Goal: Task Accomplishment & Management: Manage account settings

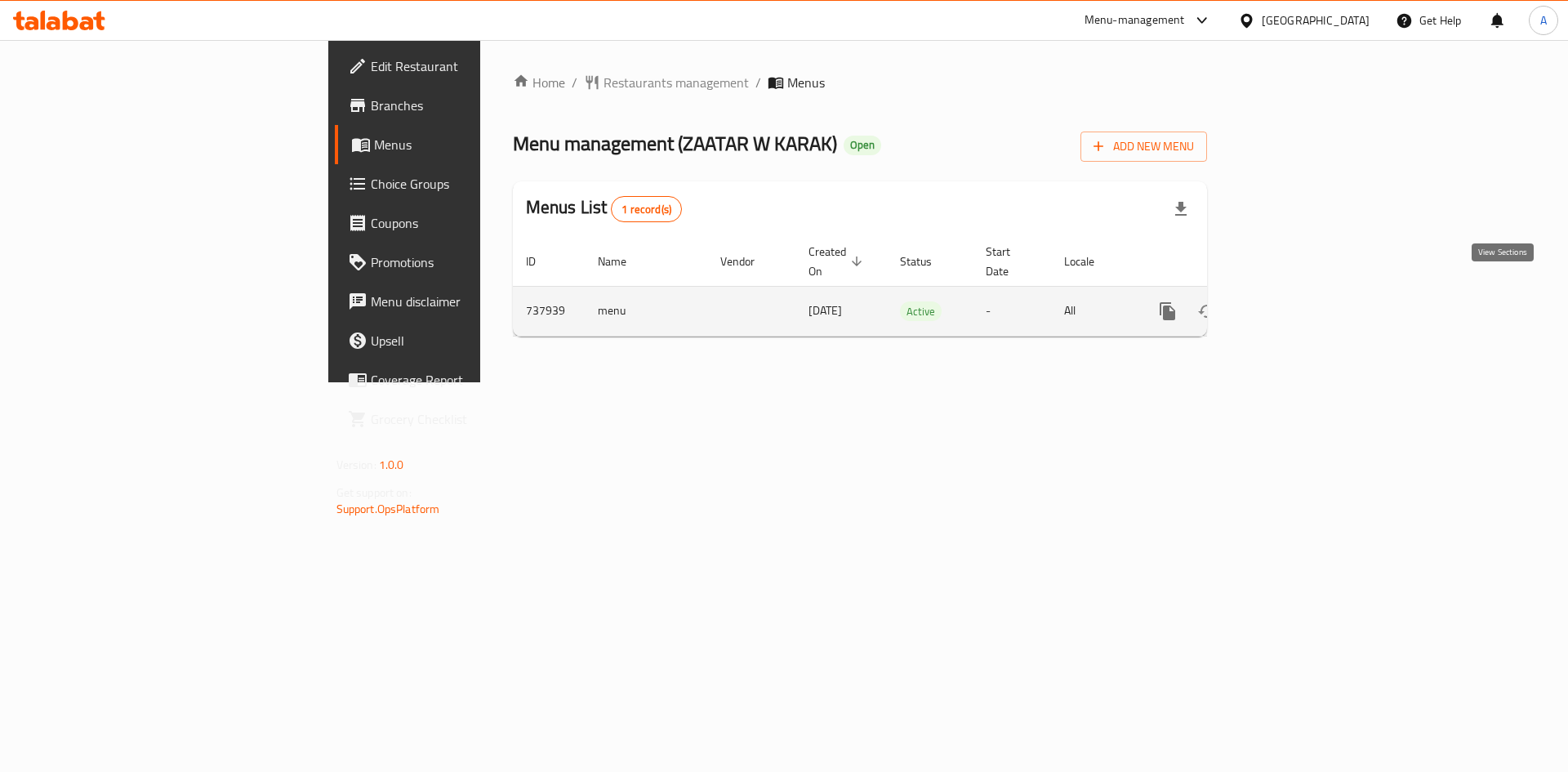
click at [1295, 301] on icon "enhanced table" at bounding box center [1286, 311] width 20 height 20
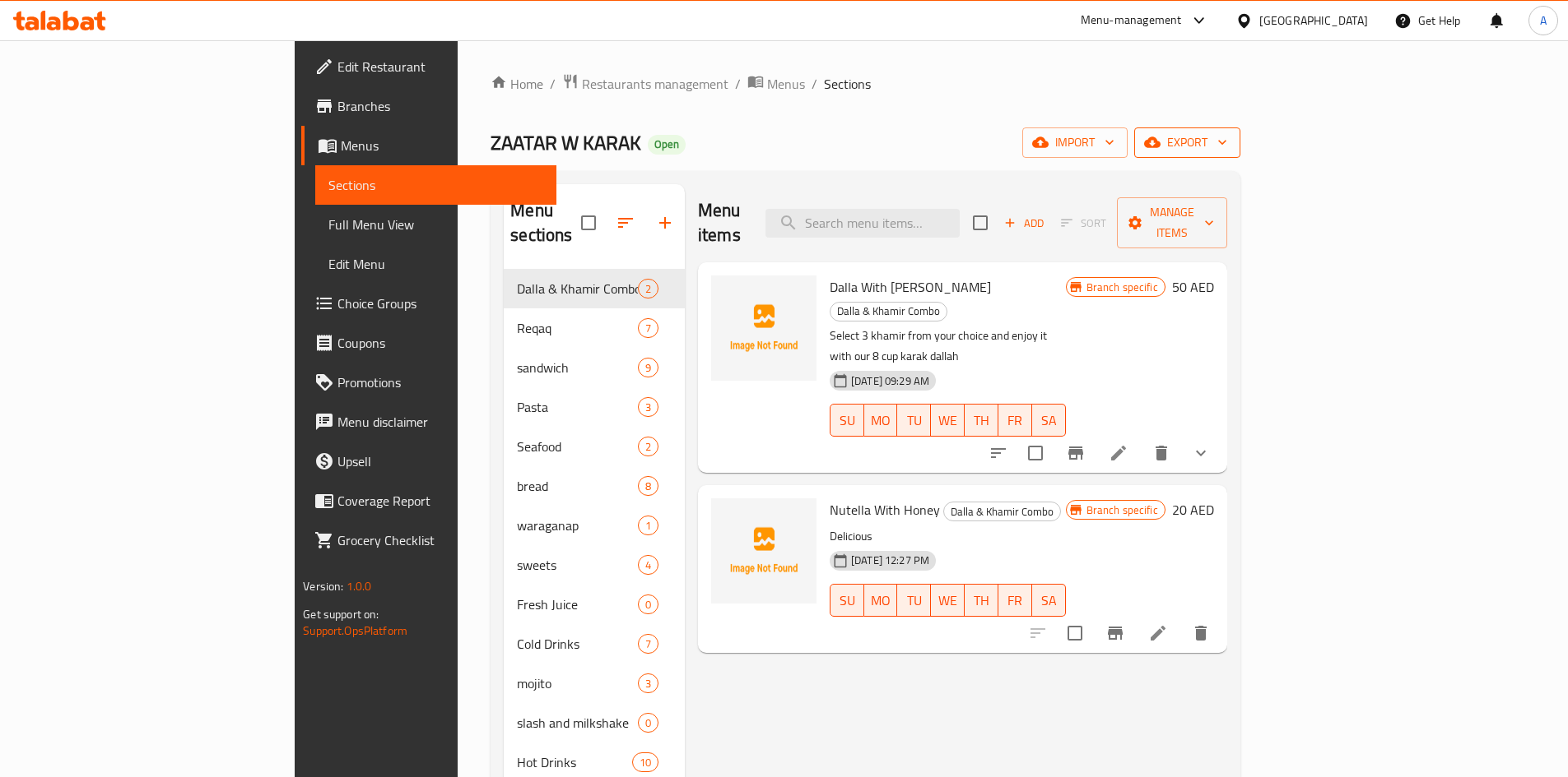
click at [1227, 146] on span "export" at bounding box center [1186, 143] width 80 height 21
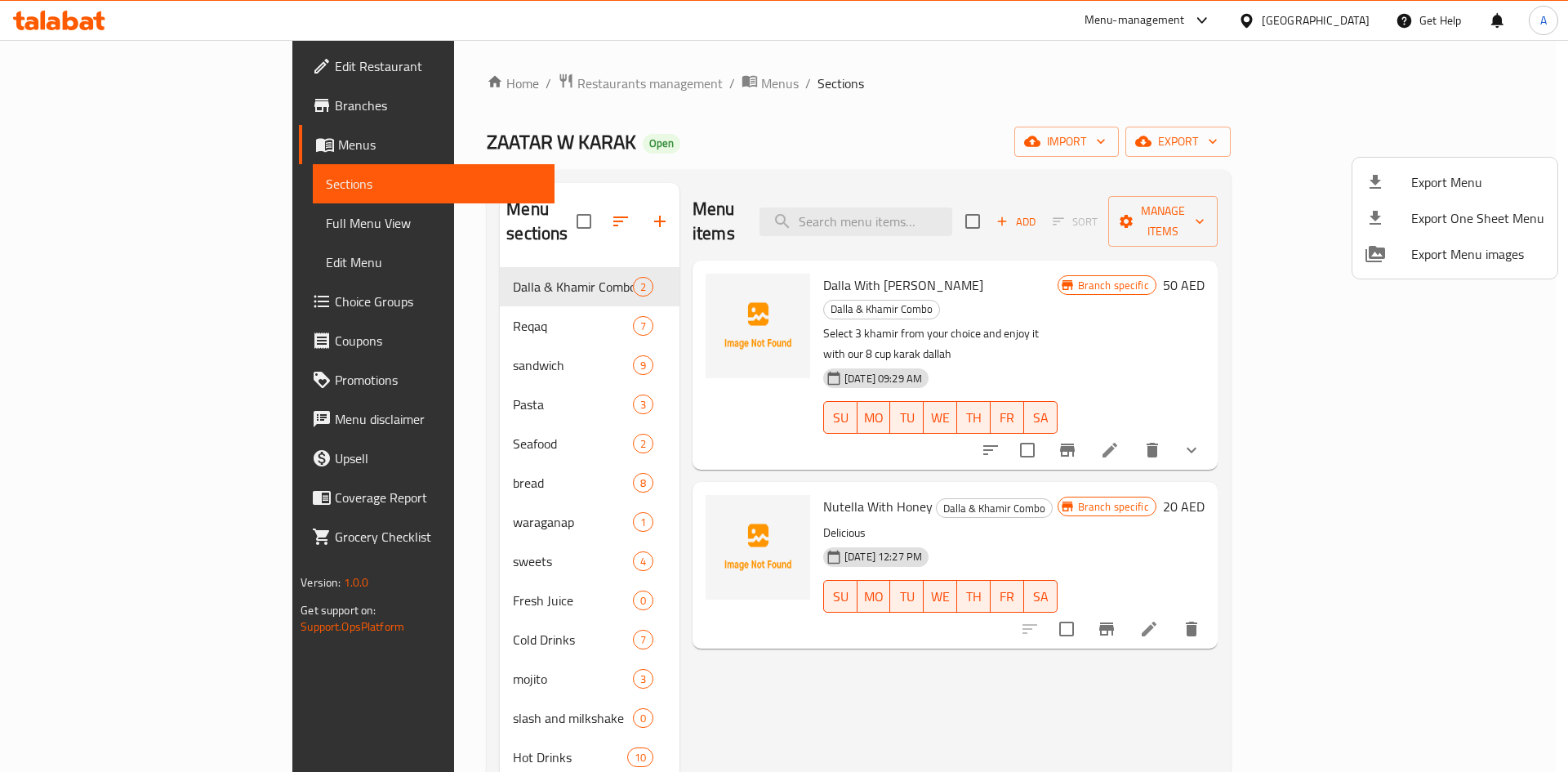
drag, startPoint x: 1021, startPoint y: 152, endPoint x: 1111, endPoint y: 152, distance: 90.0
click at [1022, 152] on div at bounding box center [784, 386] width 1568 height 772
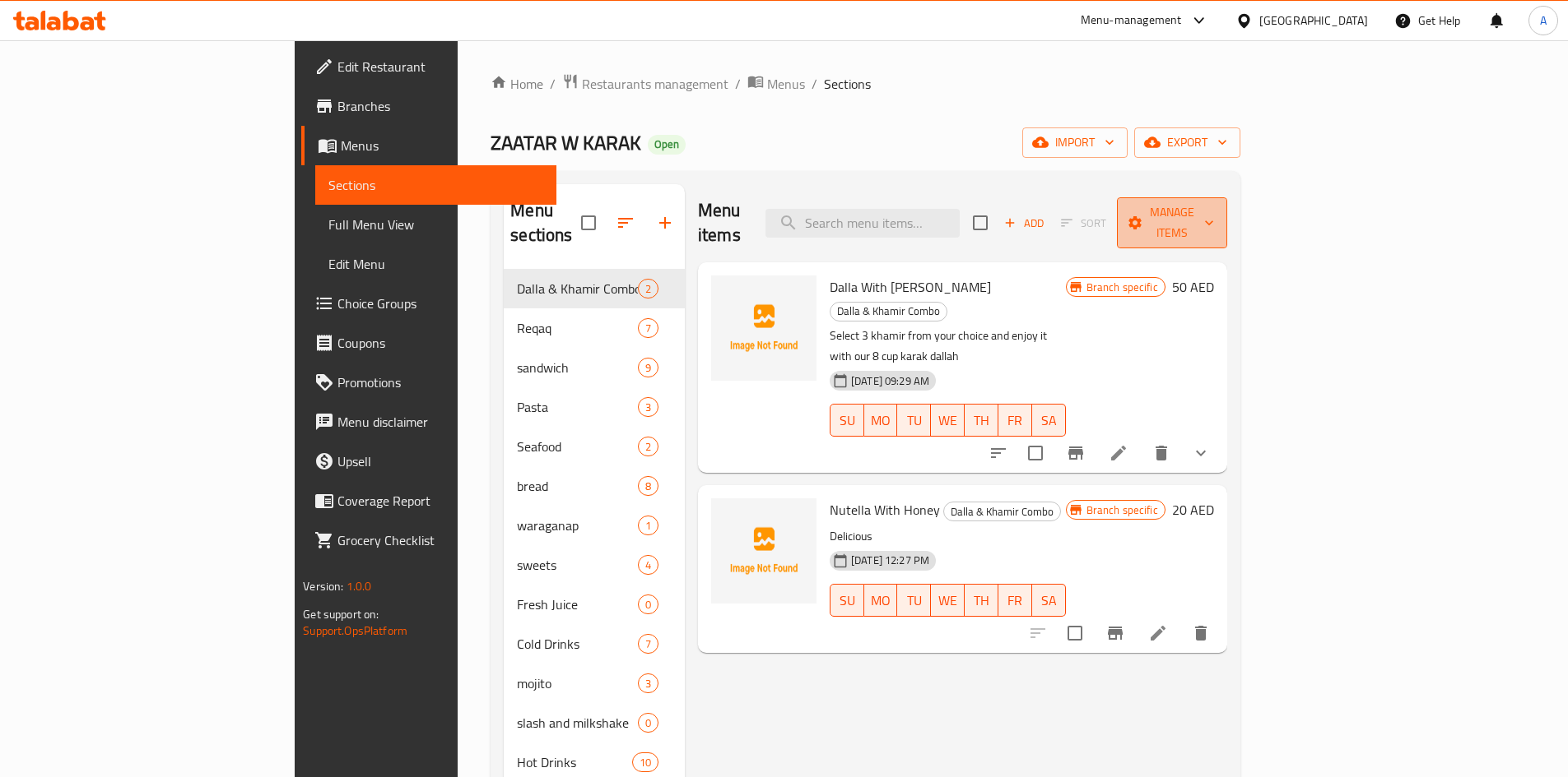
click at [1227, 198] on button "Manage items" at bounding box center [1172, 223] width 110 height 51
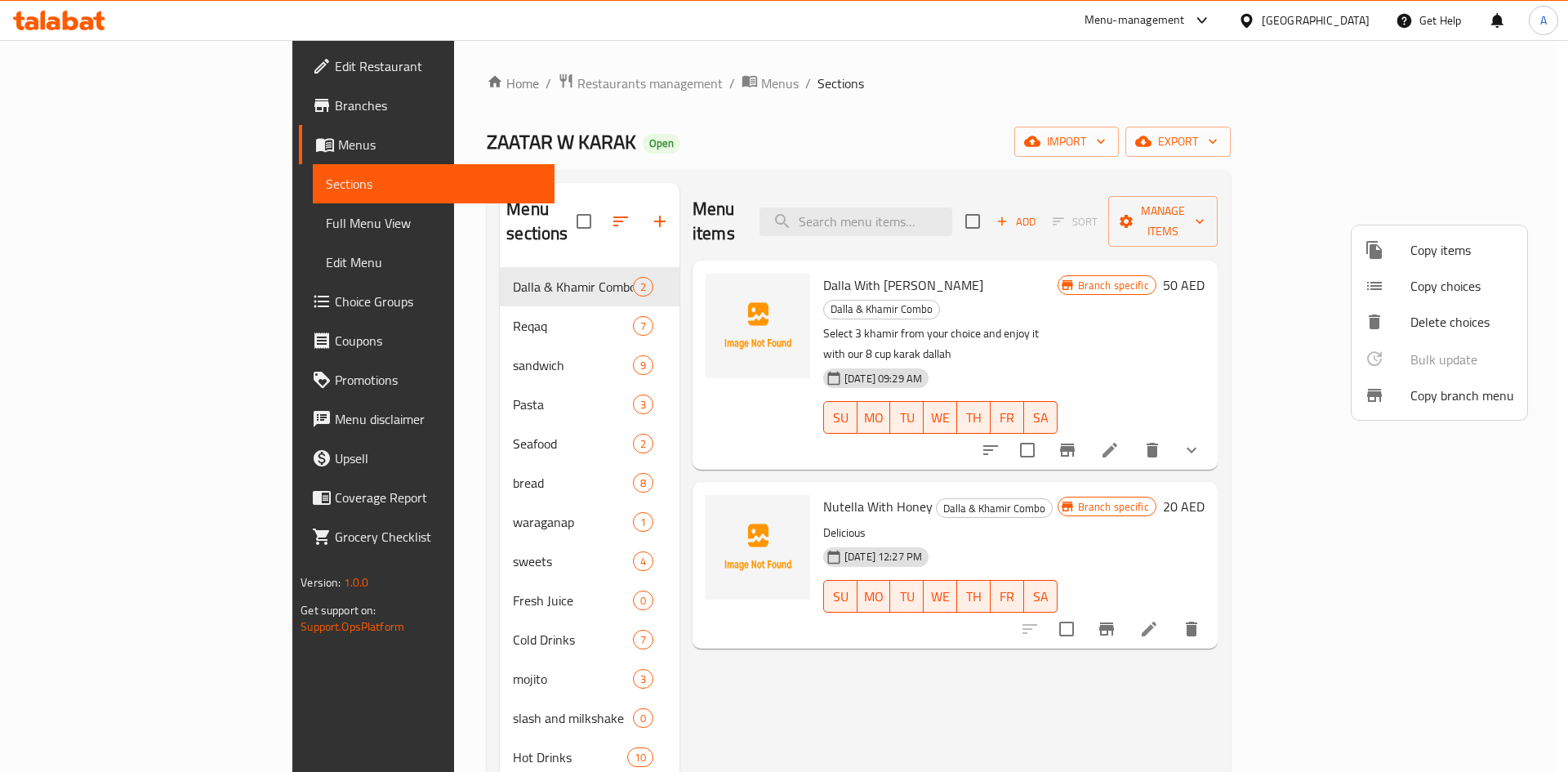
click at [1460, 405] on span "Copy branch menu" at bounding box center [1462, 395] width 104 height 20
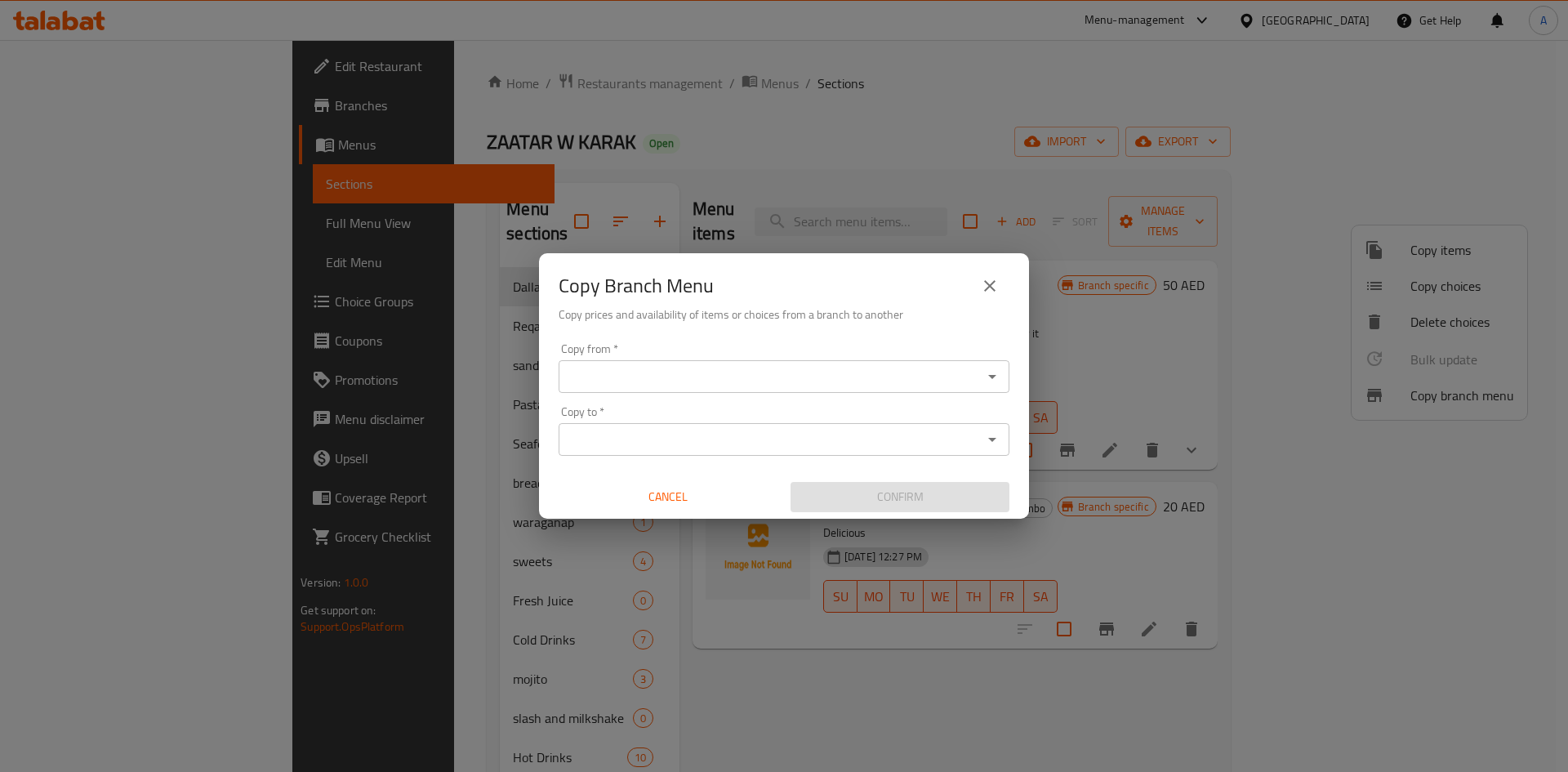
click at [986, 378] on icon "Open" at bounding box center [993, 377] width 20 height 20
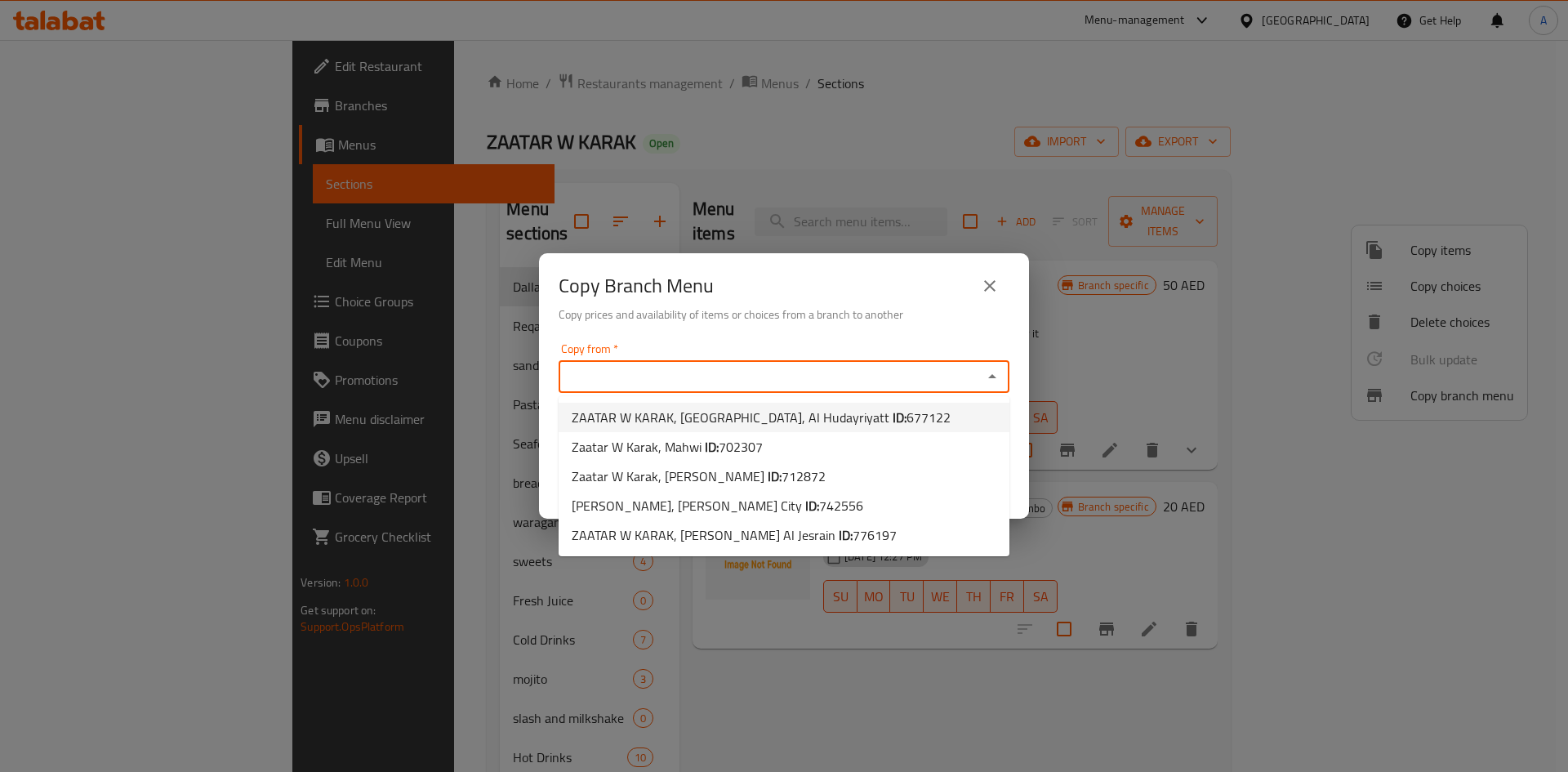
click at [717, 414] on span "ZAATAR W KARAK, [GEOGRAPHIC_DATA], Al Hudayriyatt ID: 677122" at bounding box center [761, 418] width 379 height 20
type input "ZAATAR W KARAK, [GEOGRAPHIC_DATA], Al Hudayriyatt"
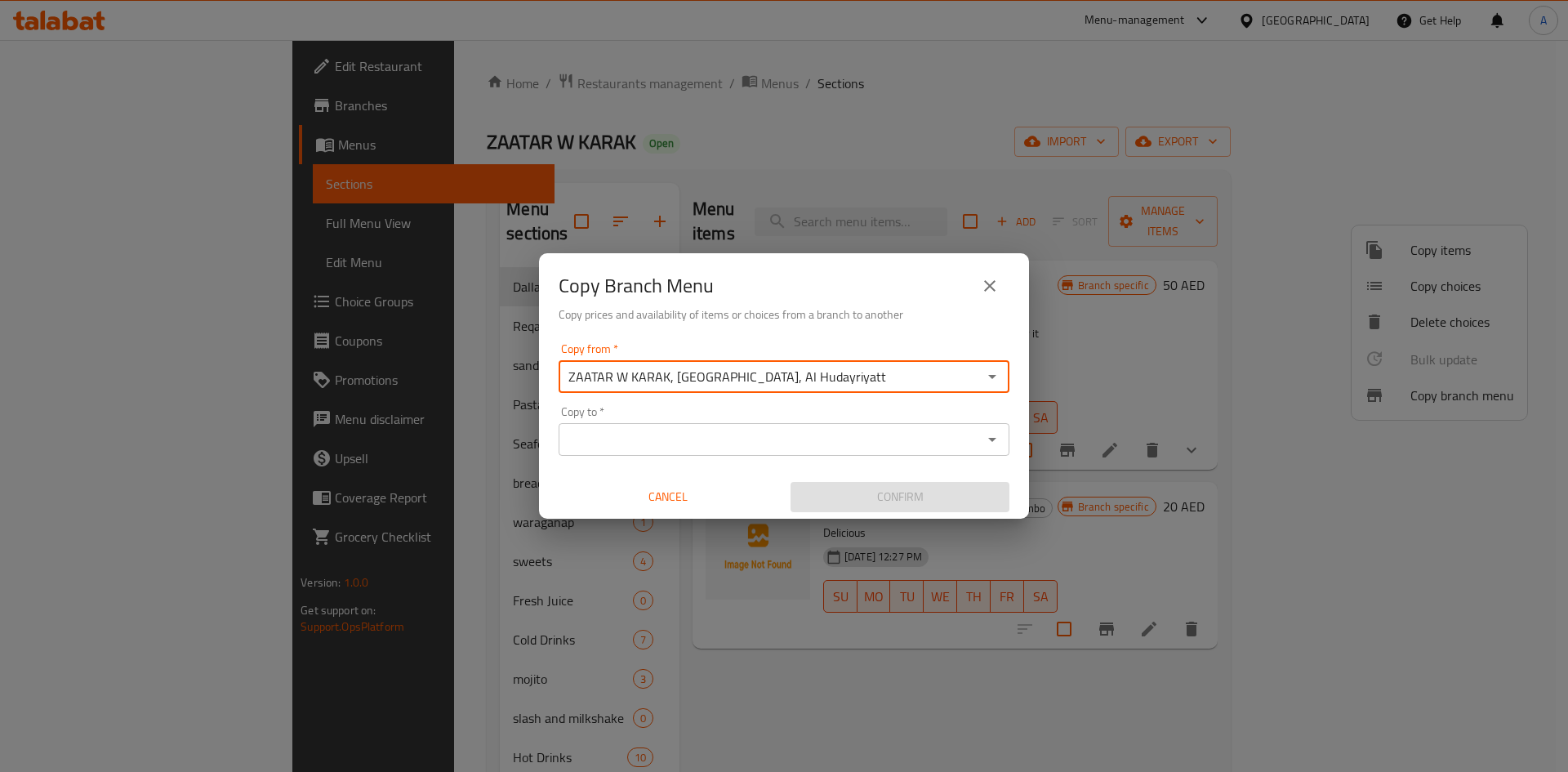
click at [994, 442] on icon "Open" at bounding box center [993, 440] width 20 height 20
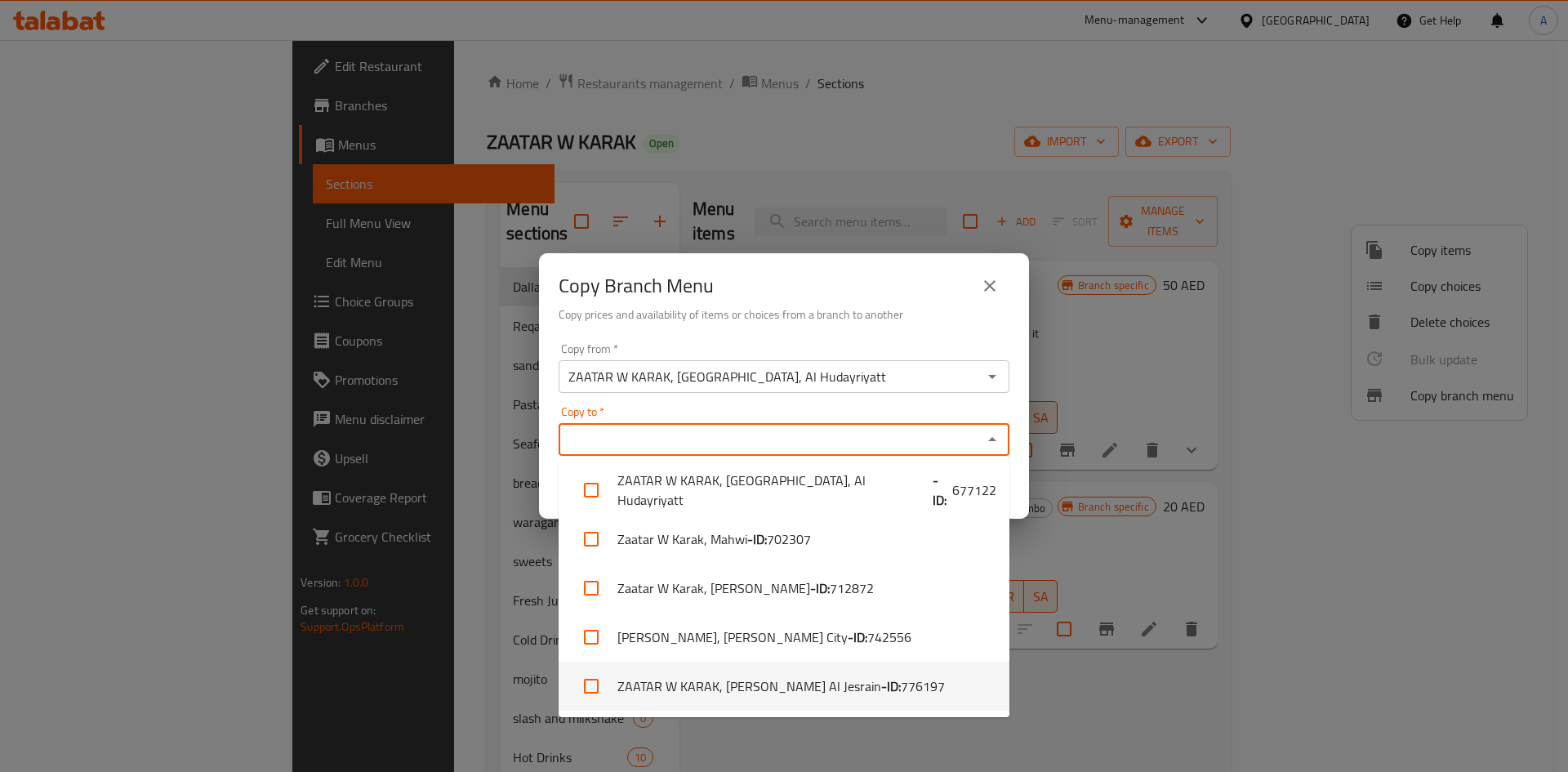
click at [881, 687] on b "- ID:" at bounding box center [891, 686] width 20 height 20
checkbox input "true"
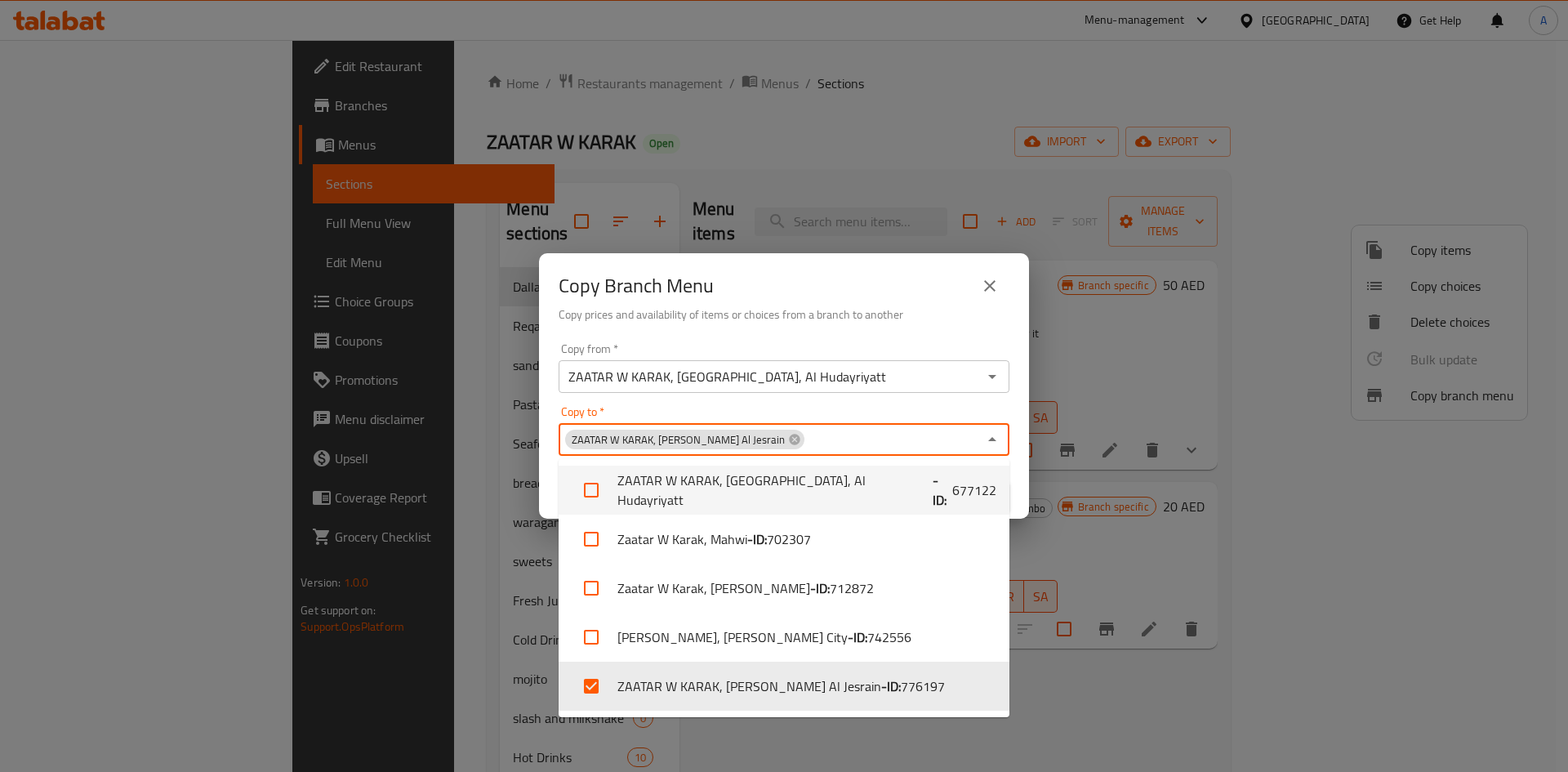
click at [1018, 470] on div "Copy from   * ZAATAR W [GEOGRAPHIC_DATA], [GEOGRAPHIC_DATA], Al Hudayriyatt Cop…" at bounding box center [784, 427] width 490 height 183
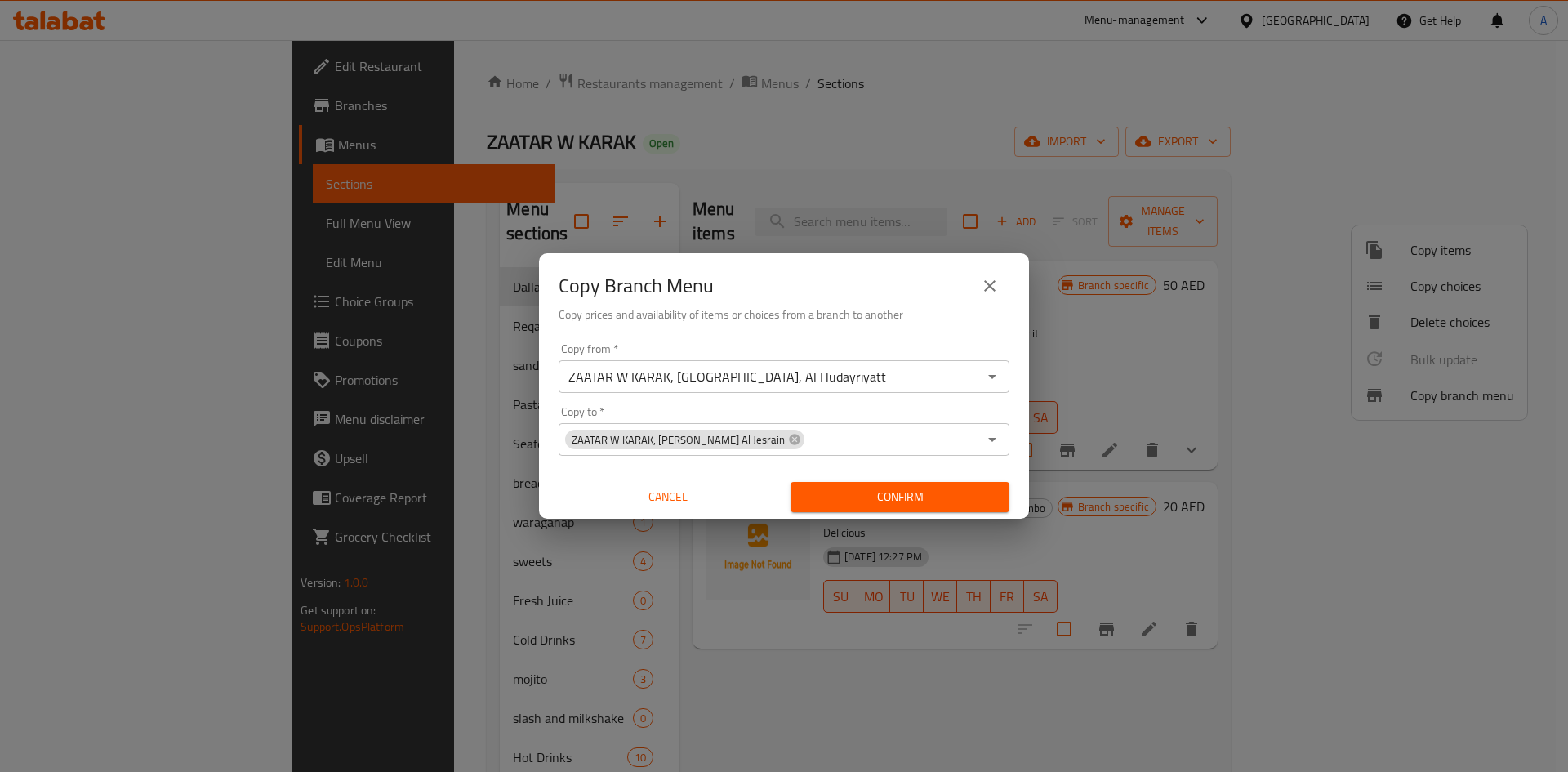
click at [888, 492] on span "Confirm" at bounding box center [900, 497] width 193 height 20
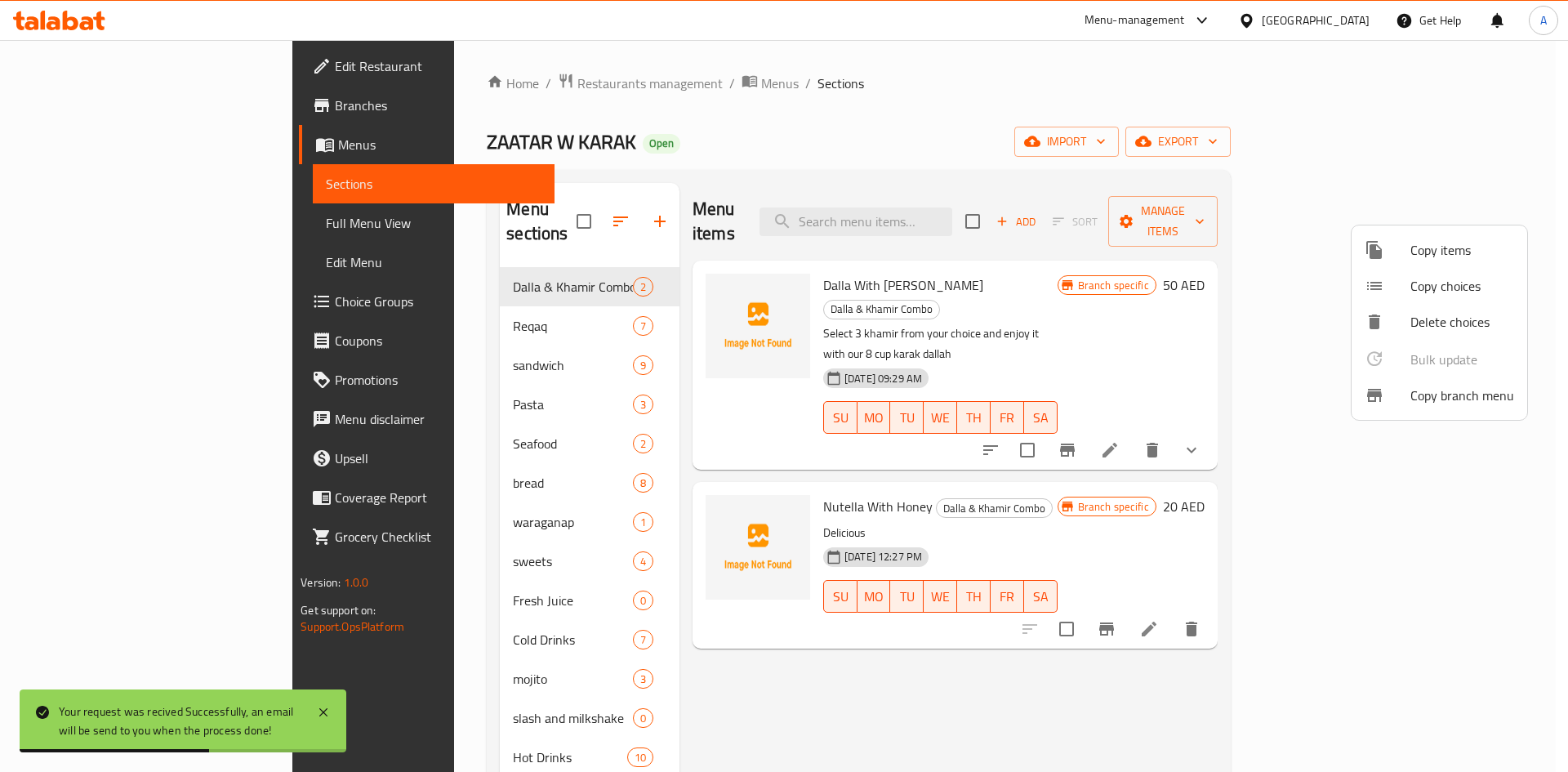
click at [1061, 93] on div at bounding box center [784, 386] width 1568 height 772
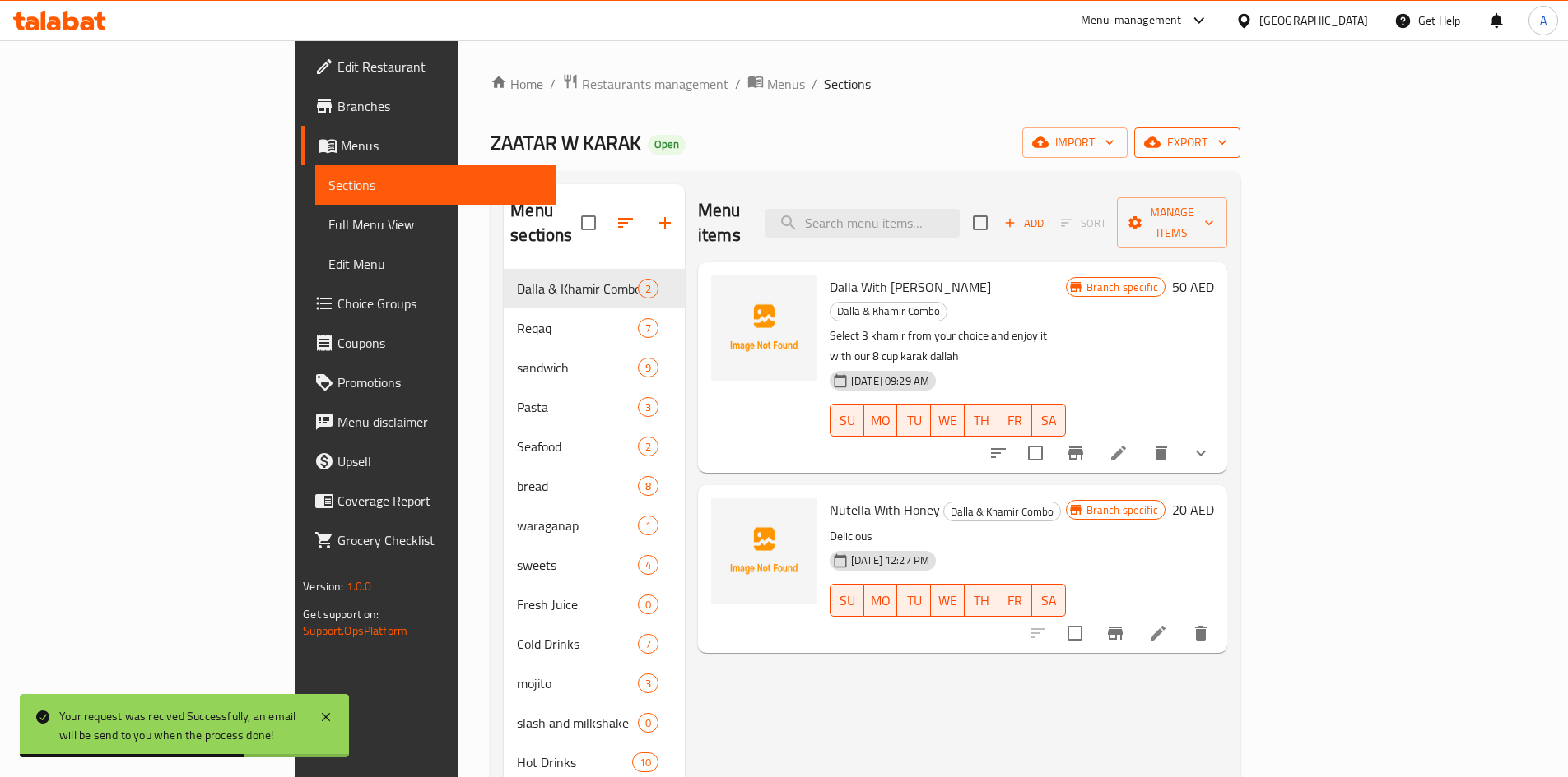
click at [1227, 144] on span "export" at bounding box center [1186, 143] width 80 height 21
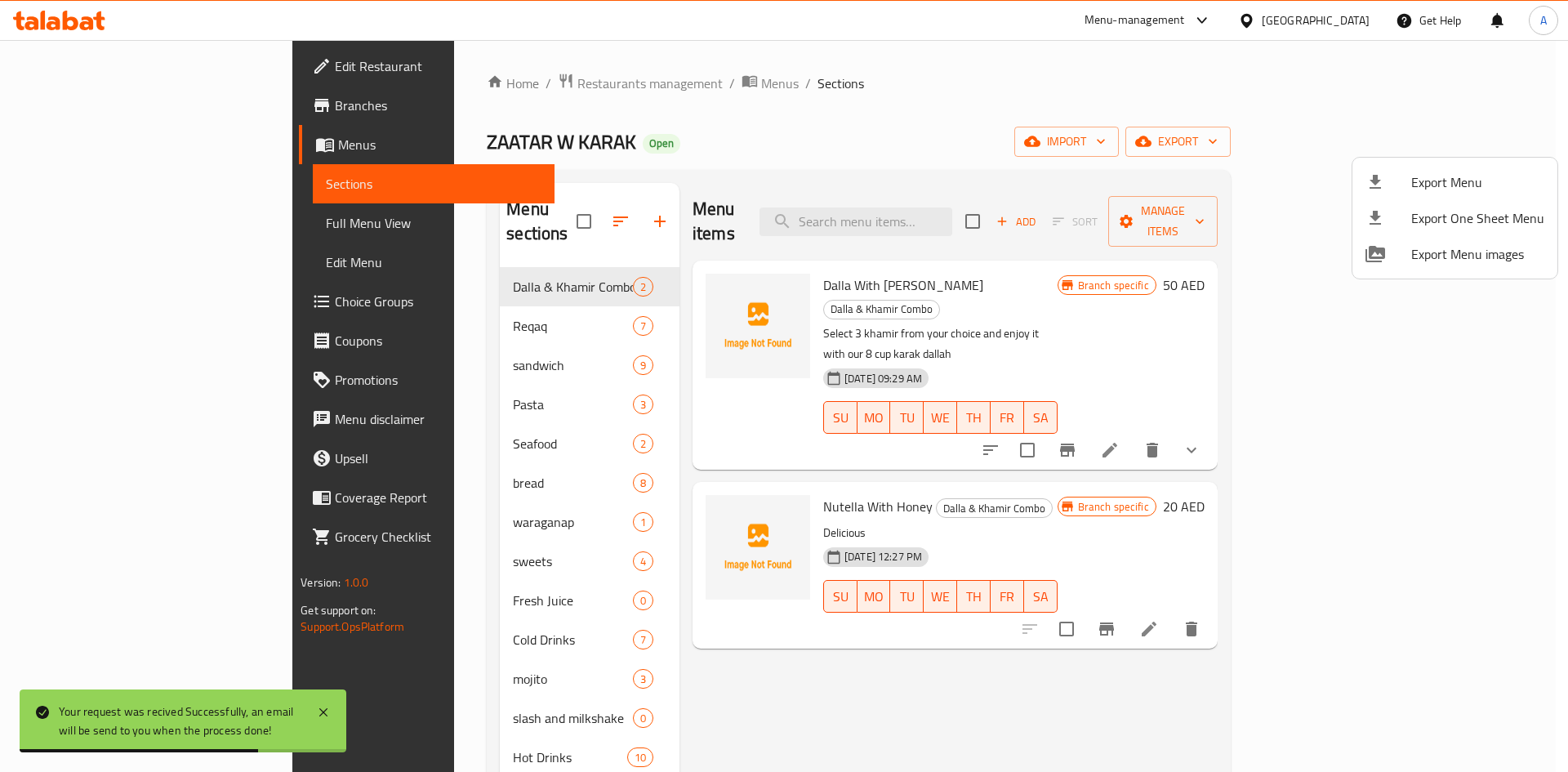
click at [1391, 174] on div at bounding box center [1389, 183] width 46 height 20
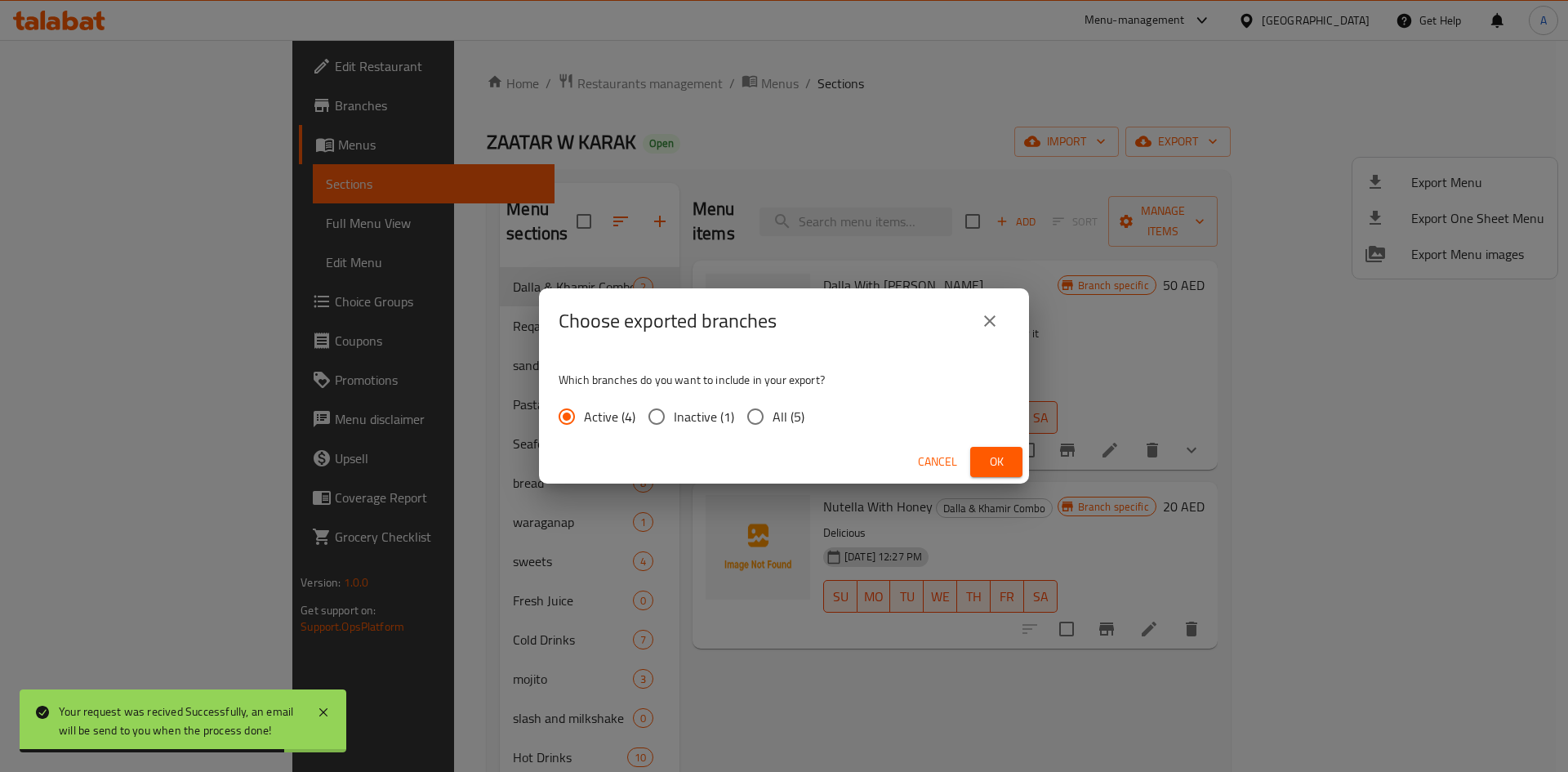
click at [755, 413] on input "All (5)" at bounding box center [755, 417] width 34 height 34
radio input "true"
click at [1019, 462] on button "Ok" at bounding box center [997, 462] width 52 height 30
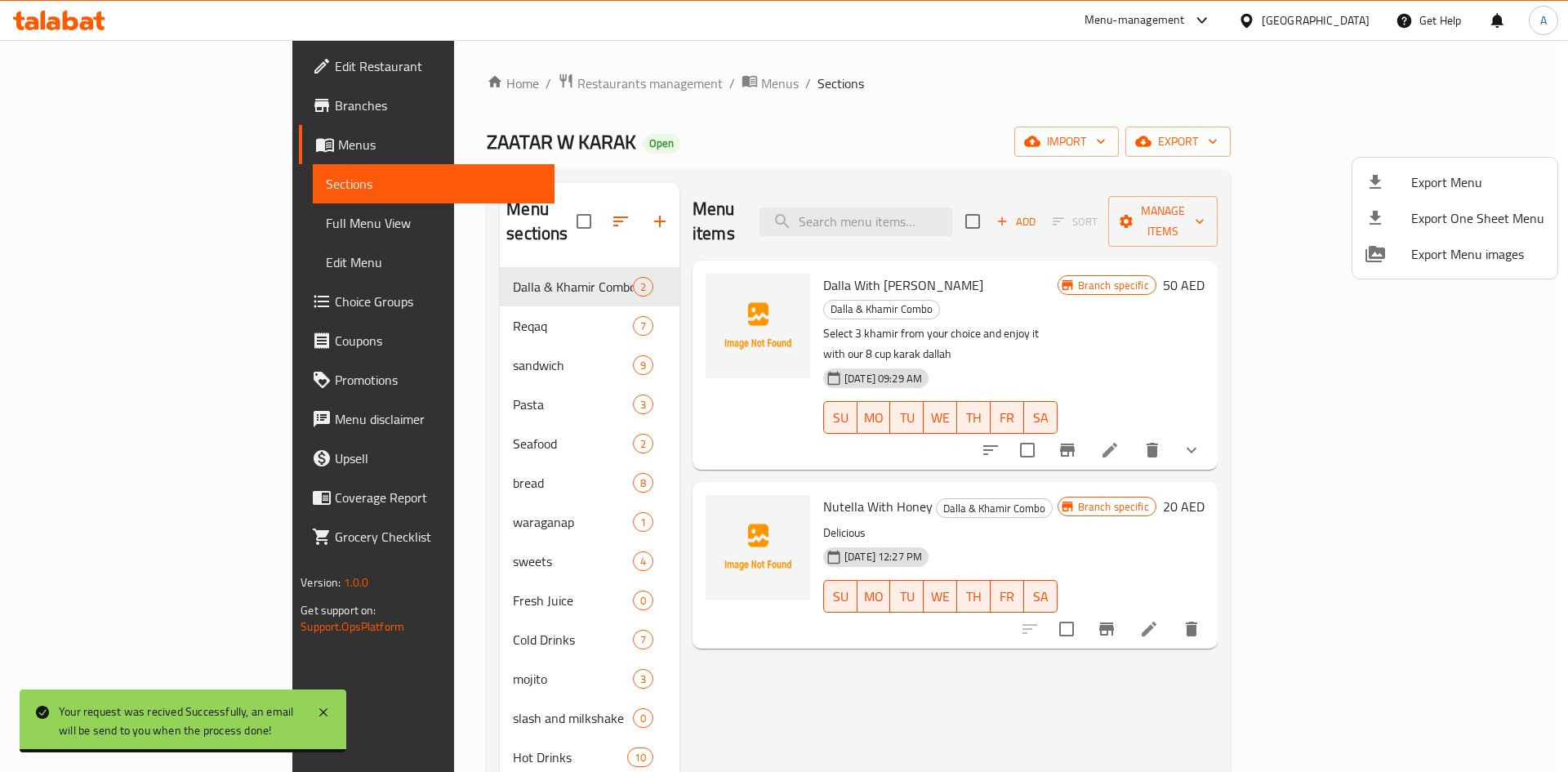
click at [378, 293] on div at bounding box center [784, 386] width 1568 height 772
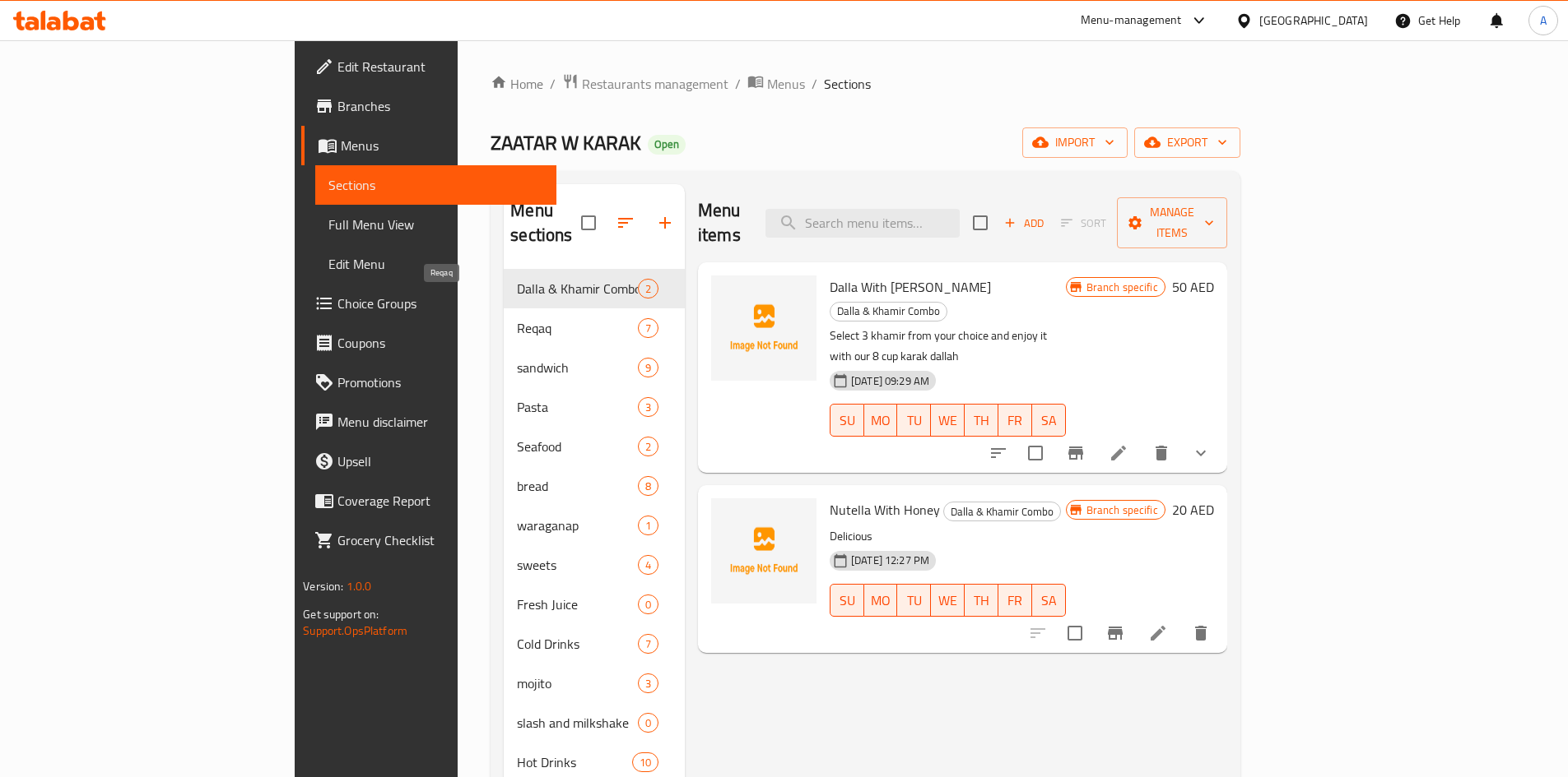
click at [517, 318] on span "Reqaq" at bounding box center [577, 328] width 120 height 20
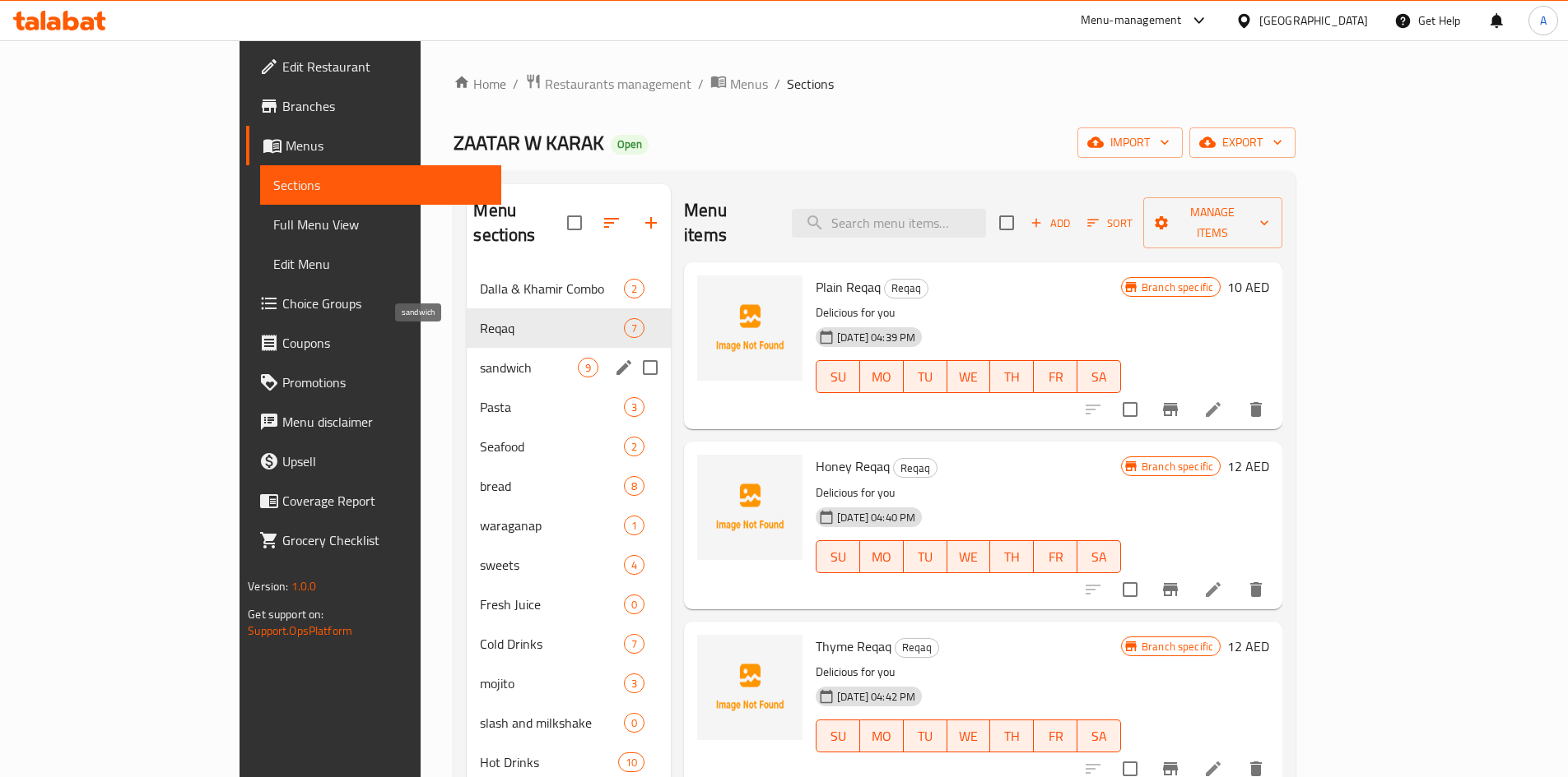
click at [480, 358] on span "sandwich" at bounding box center [528, 367] width 98 height 20
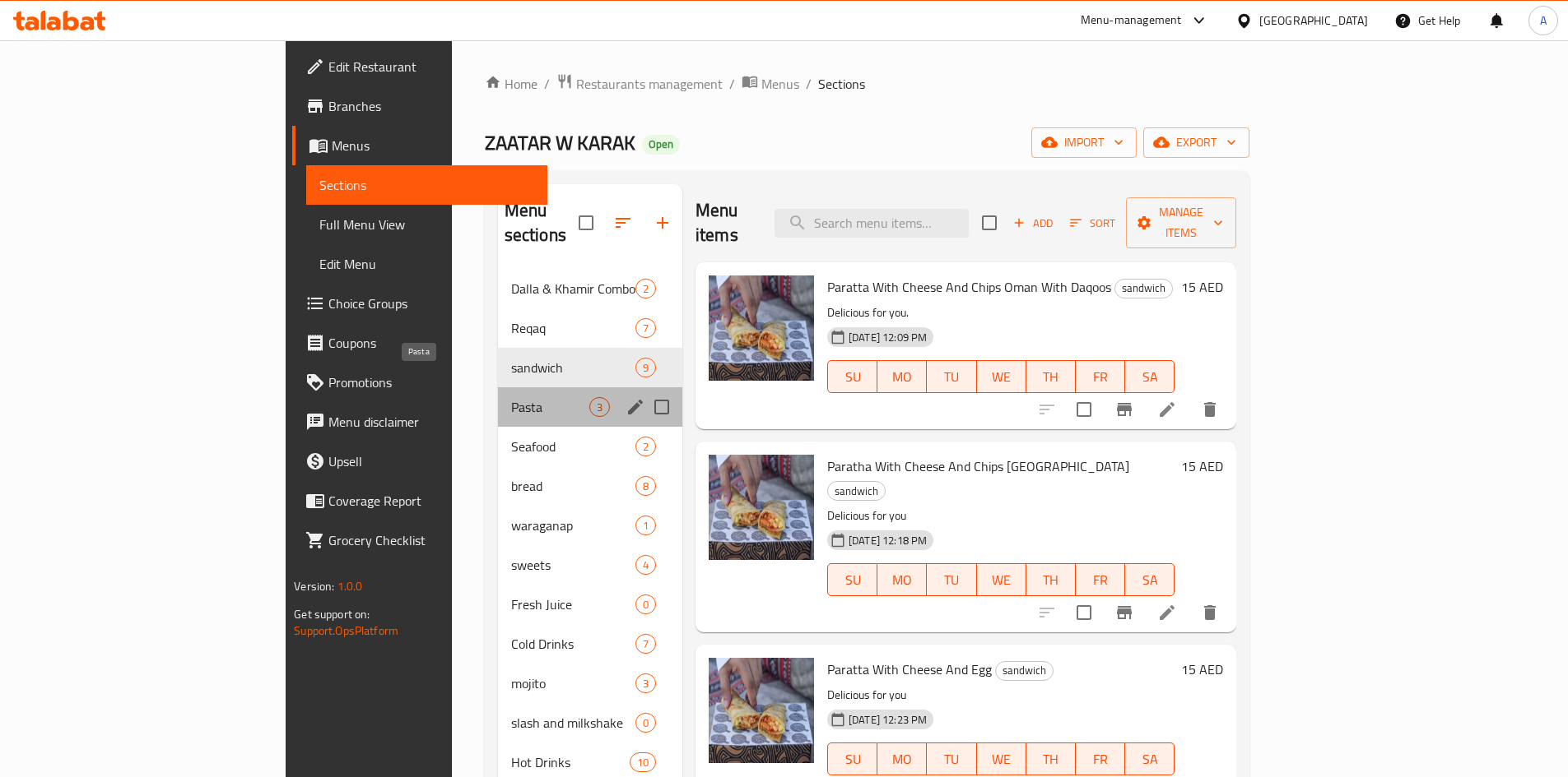
click at [511, 397] on span "Pasta" at bounding box center [550, 407] width 78 height 20
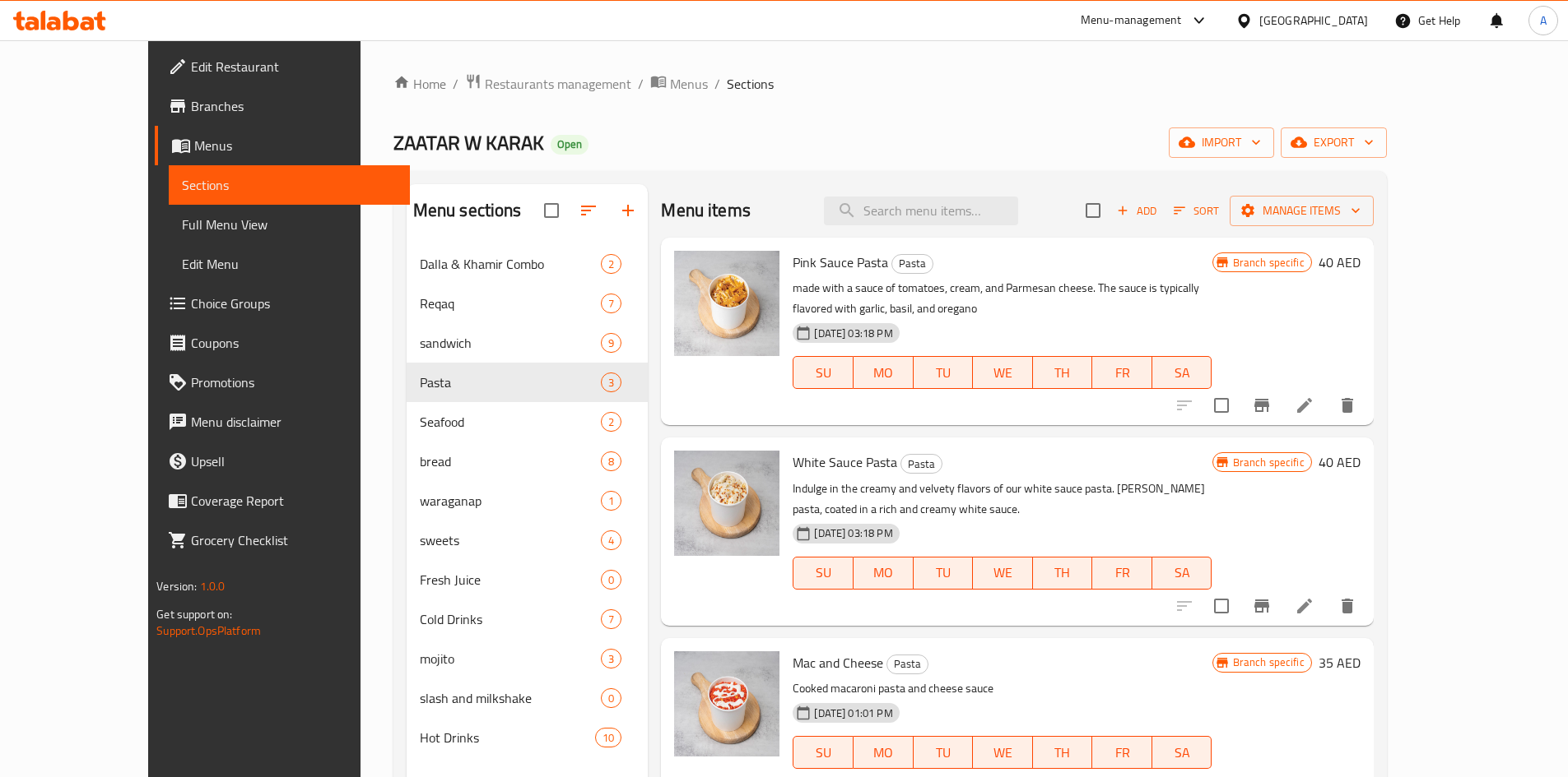
click at [749, 89] on ol "Home / Restaurants management / Menus / Sections" at bounding box center [890, 84] width 993 height 21
drag, startPoint x: 90, startPoint y: 110, endPoint x: 242, endPoint y: 91, distance: 153.2
click at [191, 110] on span "Branches" at bounding box center [294, 106] width 206 height 20
